Goal: Find specific page/section: Find specific page/section

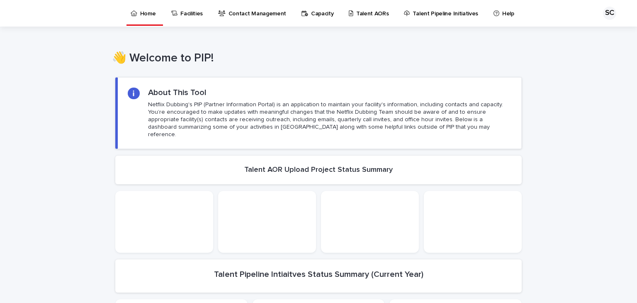
drag, startPoint x: 318, startPoint y: 48, endPoint x: 358, endPoint y: 12, distance: 53.5
click at [358, 12] on p "Talent AORs" at bounding box center [372, 8] width 33 height 17
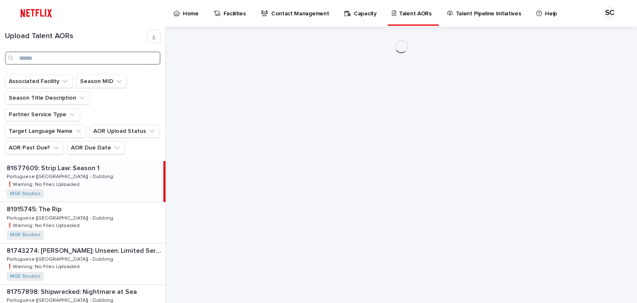
click at [31, 55] on input "Search" at bounding box center [83, 57] width 156 height 13
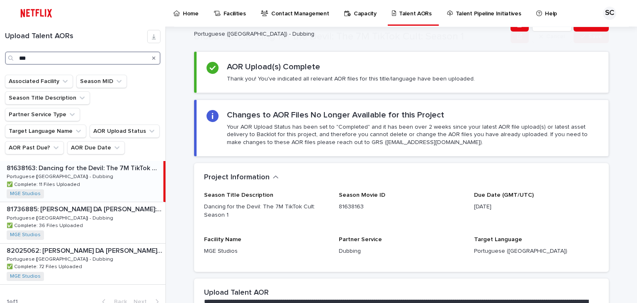
scroll to position [249, 0]
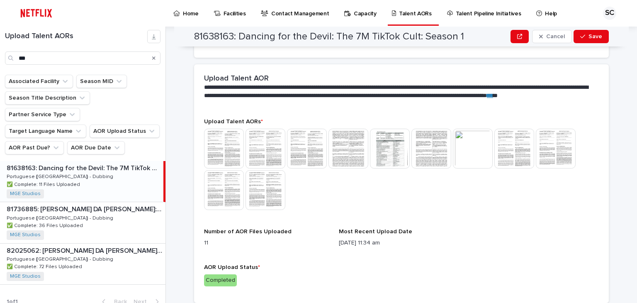
click at [152, 57] on div "Search" at bounding box center [153, 57] width 13 height 13
click at [86, 59] on input "***" at bounding box center [83, 57] width 156 height 13
type input "*"
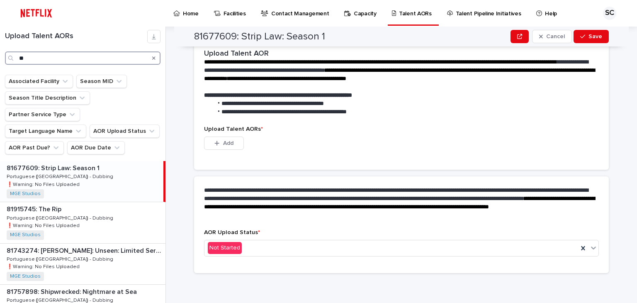
scroll to position [194, 0]
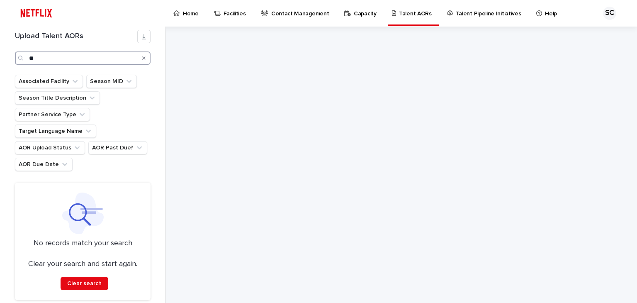
type input "*"
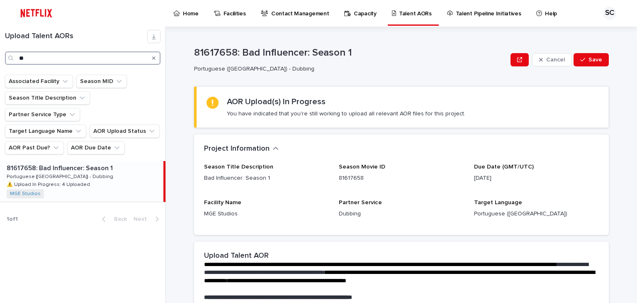
type input "*"
type input "****"
